Goal: Book appointment/travel/reservation

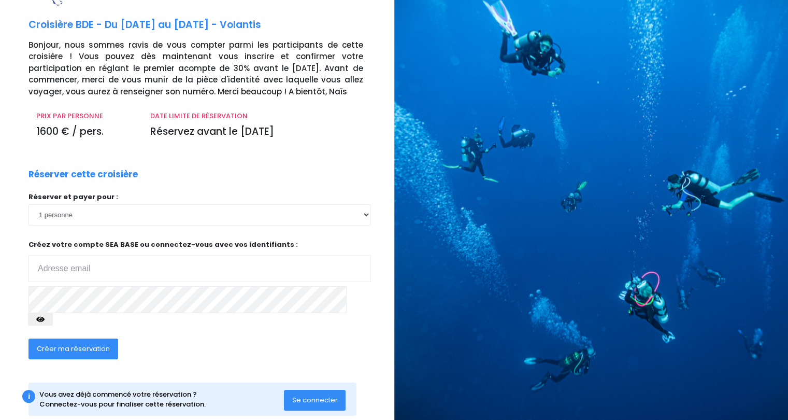
scroll to position [40, 0]
click at [87, 222] on select "1 personne 2 personnes 3 personnes 4 personnes 5 personnes" at bounding box center [199, 214] width 342 height 21
click at [253, 104] on div "RÉSERVEZ VOTRE CROISIÈRE Croisière BDE - Du 23/05/26 au 30/05/26 - Volantis Bon…" at bounding box center [207, 204] width 373 height 464
click at [159, 276] on input "email" at bounding box center [199, 268] width 342 height 27
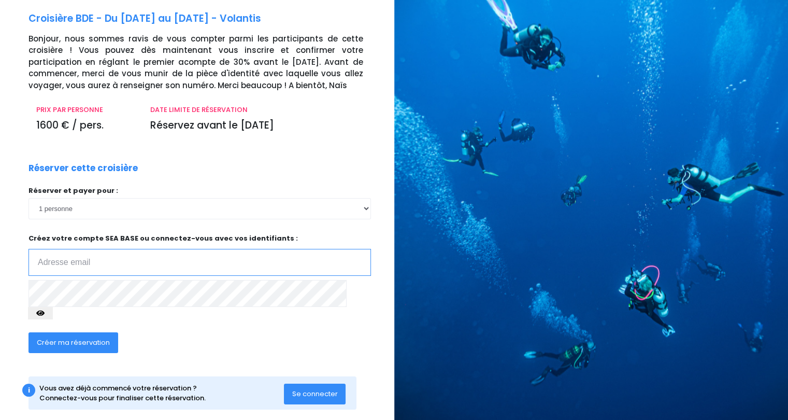
scroll to position [48, 0]
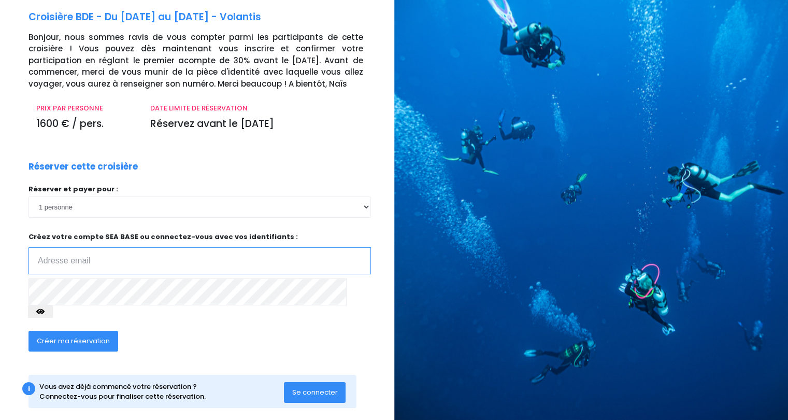
click at [151, 266] on input "email" at bounding box center [199, 260] width 342 height 27
type input "axflo.m@gmail.com"
click at [172, 348] on div "Créer ma réservation" at bounding box center [163, 344] width 285 height 40
click at [333, 202] on select "1 personne 2 personnes 3 personnes 4 personnes 5 personnes" at bounding box center [199, 206] width 342 height 21
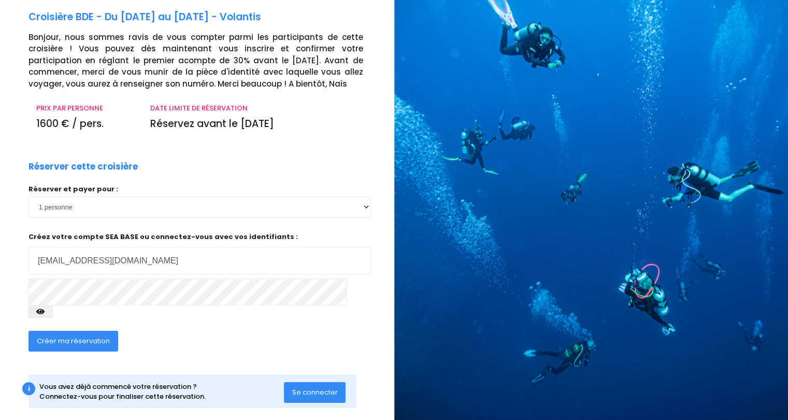
click at [336, 166] on div "Réserver cette croisière Réserver et payer pour : 1 personne 2 personnes 3 pers…" at bounding box center [200, 262] width 358 height 204
click at [89, 336] on span "Créer ma réservation" at bounding box center [73, 341] width 73 height 10
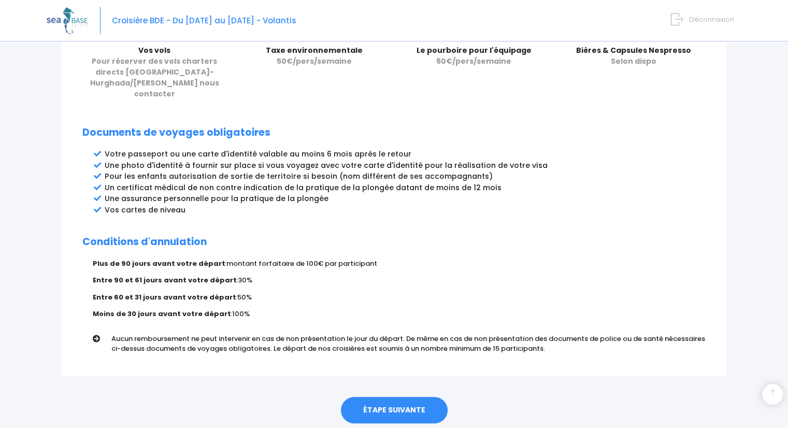
scroll to position [509, 0]
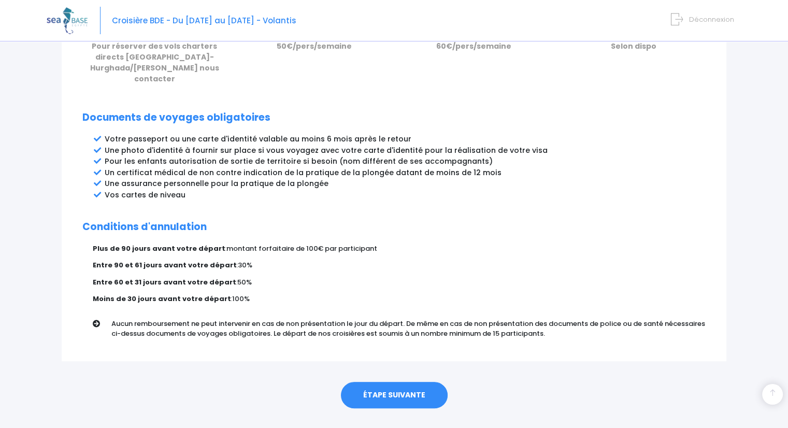
click at [390, 382] on link "ÉTAPE SUIVANTE" at bounding box center [394, 395] width 107 height 27
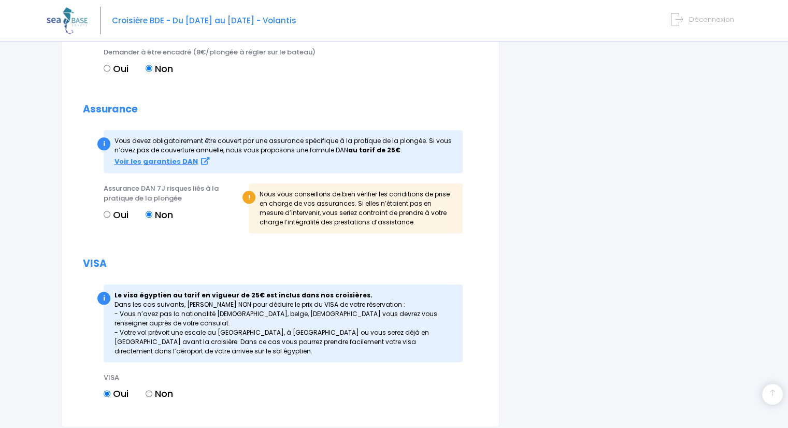
scroll to position [1099, 0]
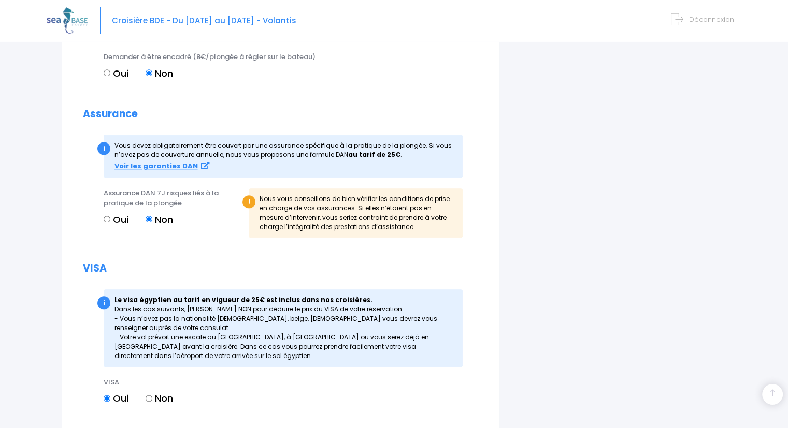
click at [113, 226] on label "Oui" at bounding box center [116, 219] width 25 height 14
click at [110, 222] on input "Oui" at bounding box center [107, 218] width 7 height 7
radio input "true"
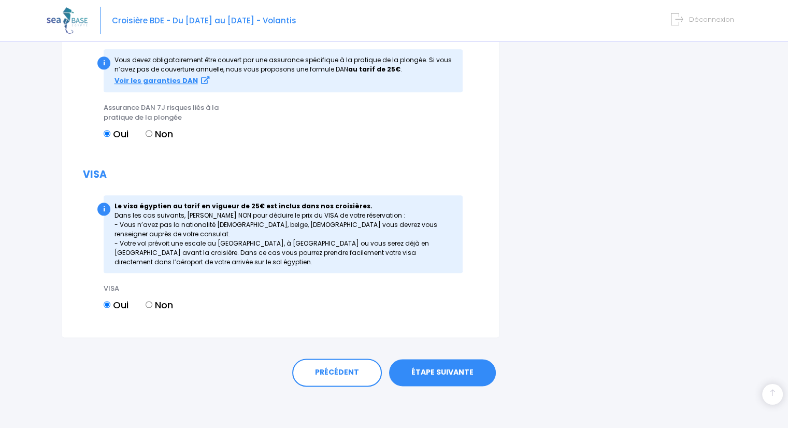
scroll to position [728, 0]
